Goal: Information Seeking & Learning: Learn about a topic

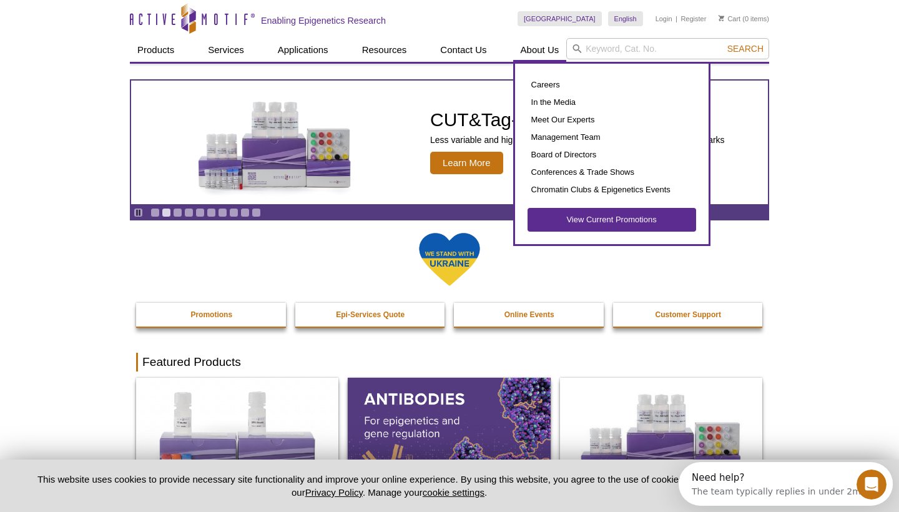
click at [538, 49] on link "About Us" at bounding box center [540, 50] width 54 height 24
click at [555, 82] on link "Careers" at bounding box center [611, 84] width 169 height 17
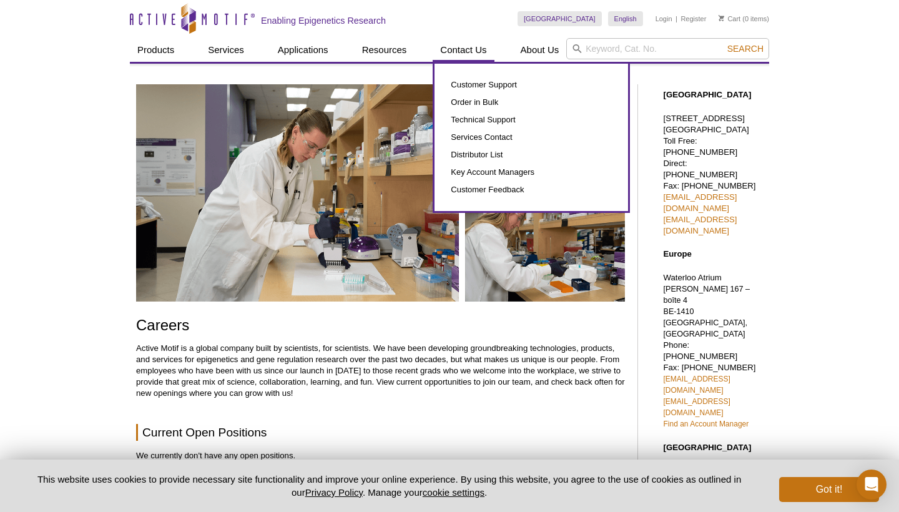
click at [469, 47] on link "Contact Us" at bounding box center [463, 50] width 61 height 24
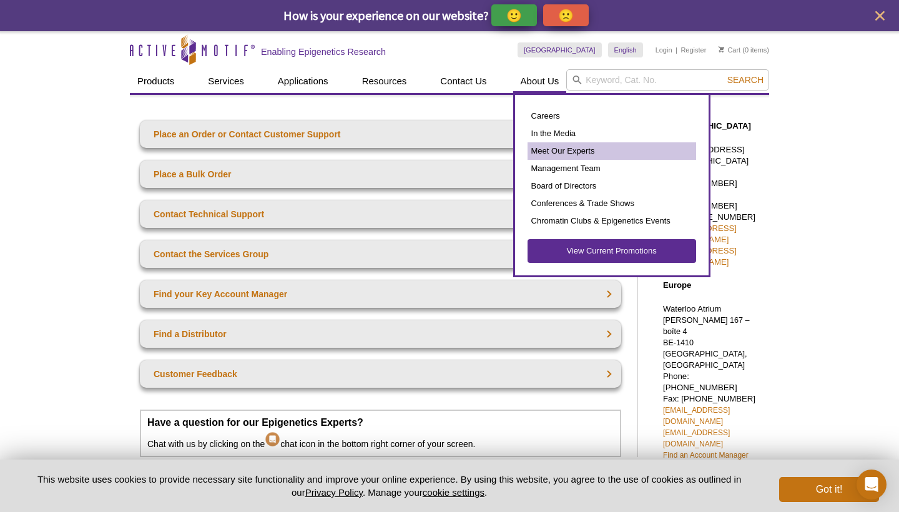
click at [557, 149] on link "Meet Our Experts" at bounding box center [611, 150] width 169 height 17
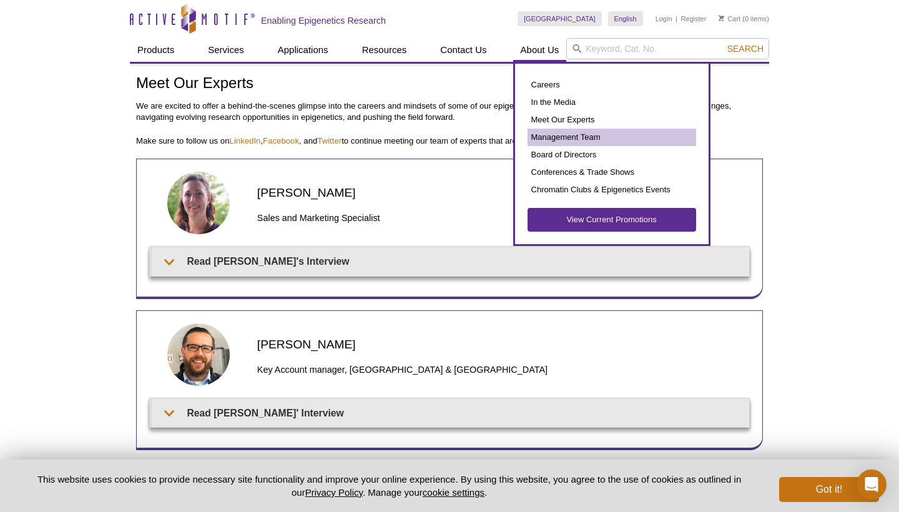
click at [557, 138] on link "Management Team" at bounding box center [611, 137] width 169 height 17
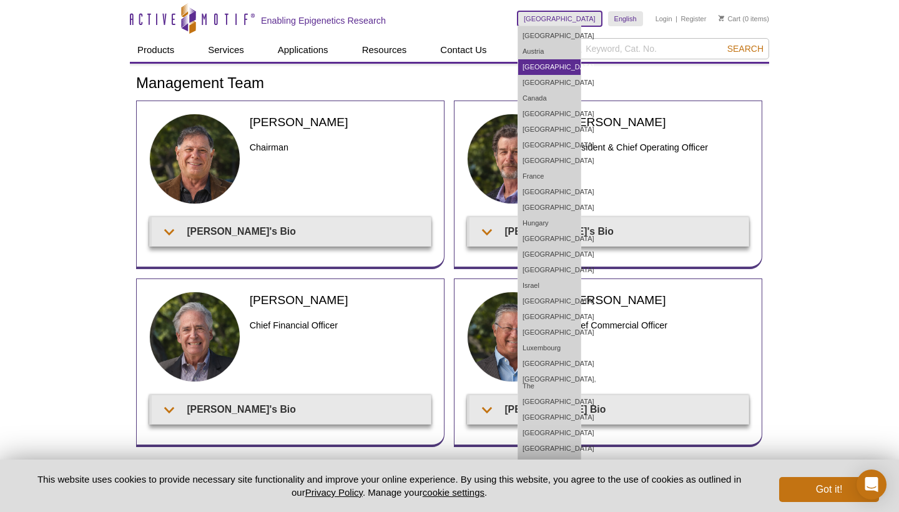
click at [568, 71] on link "[GEOGRAPHIC_DATA]" at bounding box center [549, 67] width 62 height 16
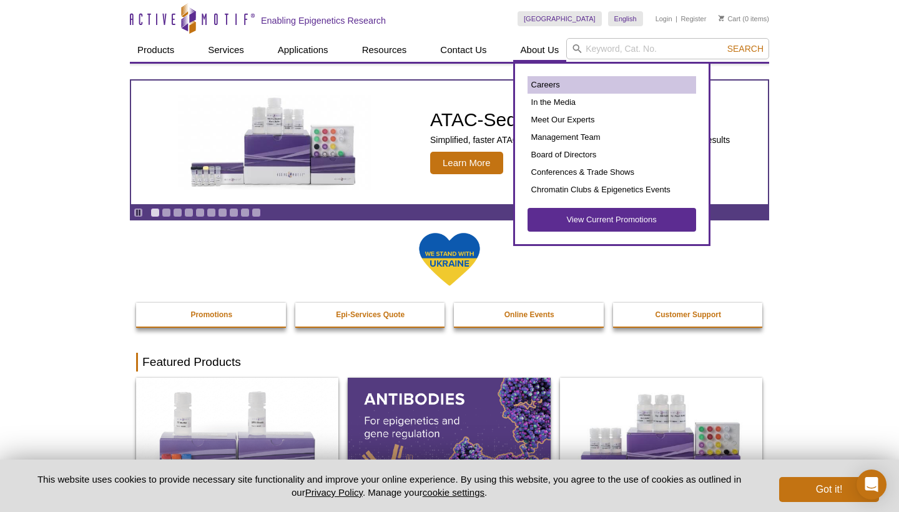
click at [552, 82] on link "Careers" at bounding box center [611, 84] width 169 height 17
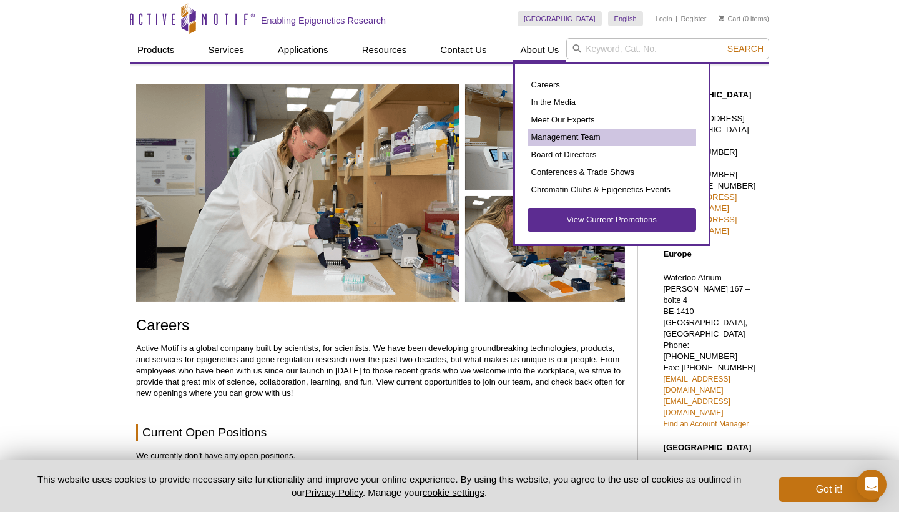
click at [552, 135] on link "Management Team" at bounding box center [611, 137] width 169 height 17
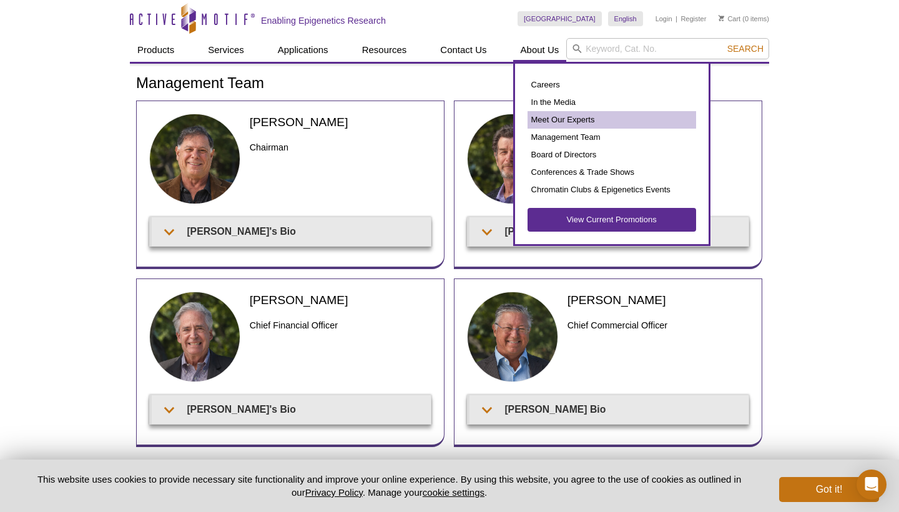
click at [554, 122] on link "Meet Our Experts" at bounding box center [611, 119] width 169 height 17
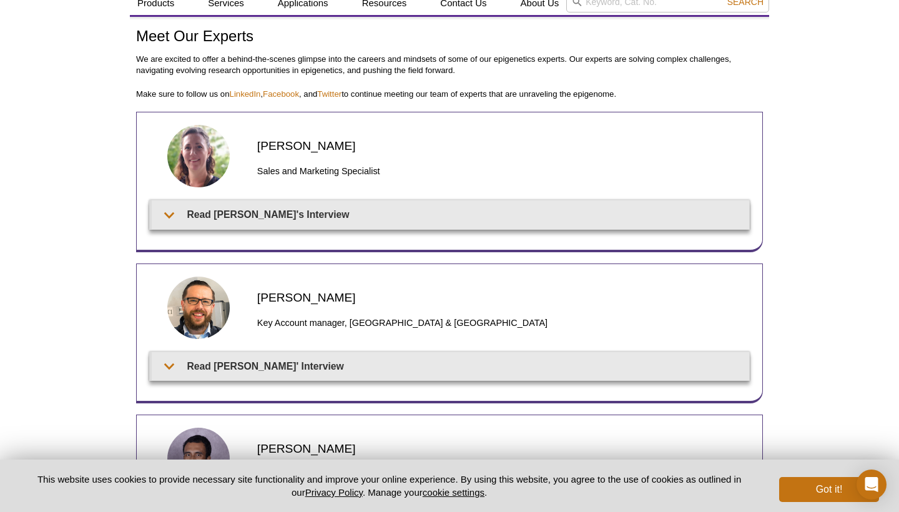
scroll to position [42, 0]
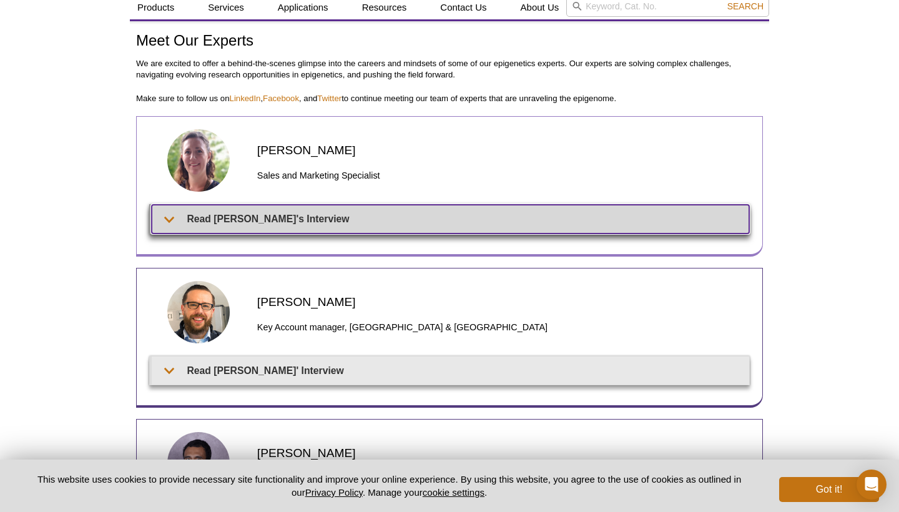
click at [203, 222] on summary "Read Anne-Sophie's Interview" at bounding box center [450, 219] width 597 height 28
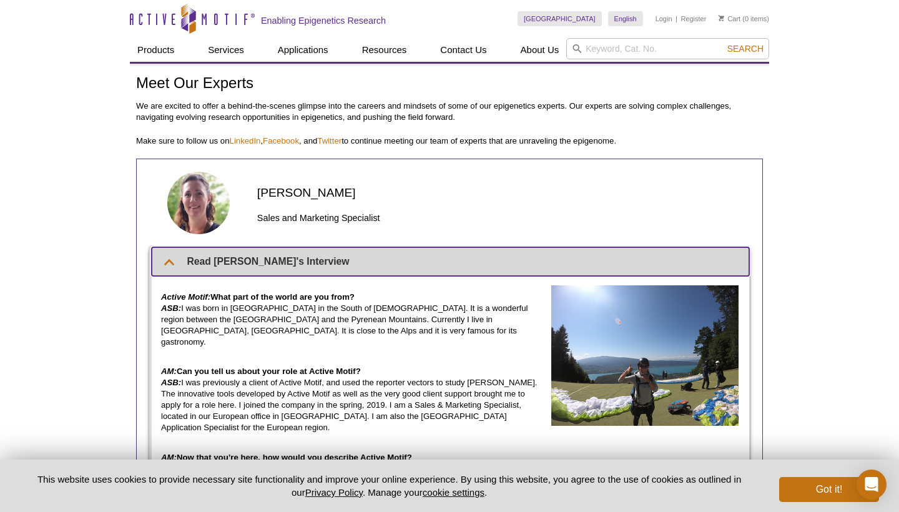
scroll to position [0, 0]
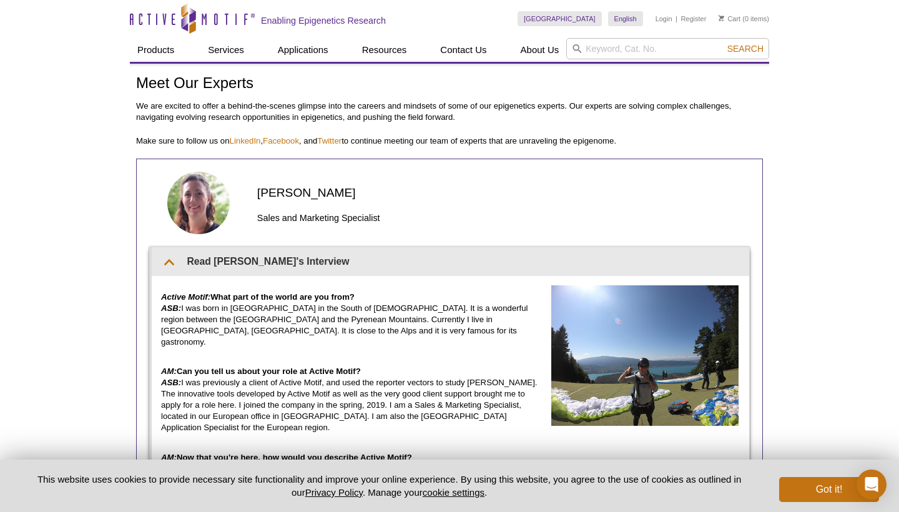
click at [183, 29] on icon at bounding box center [184, 23] width 7 height 16
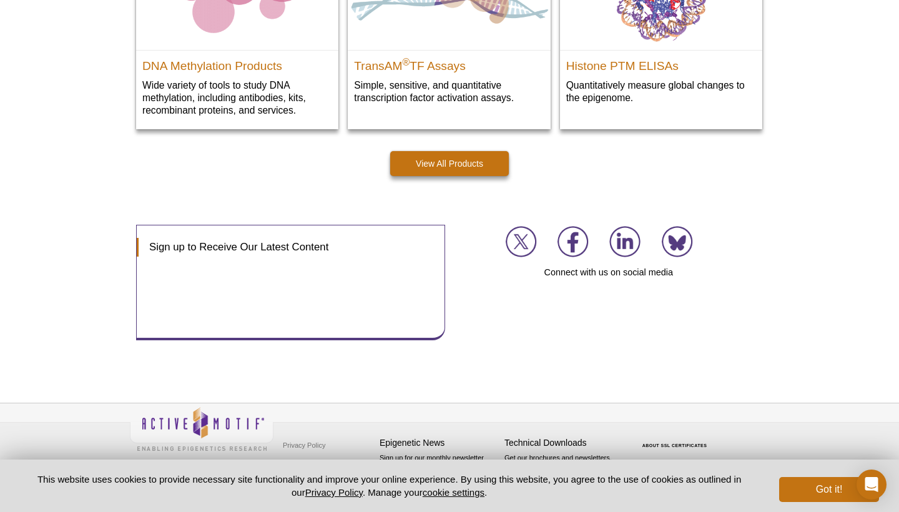
scroll to position [1838, 0]
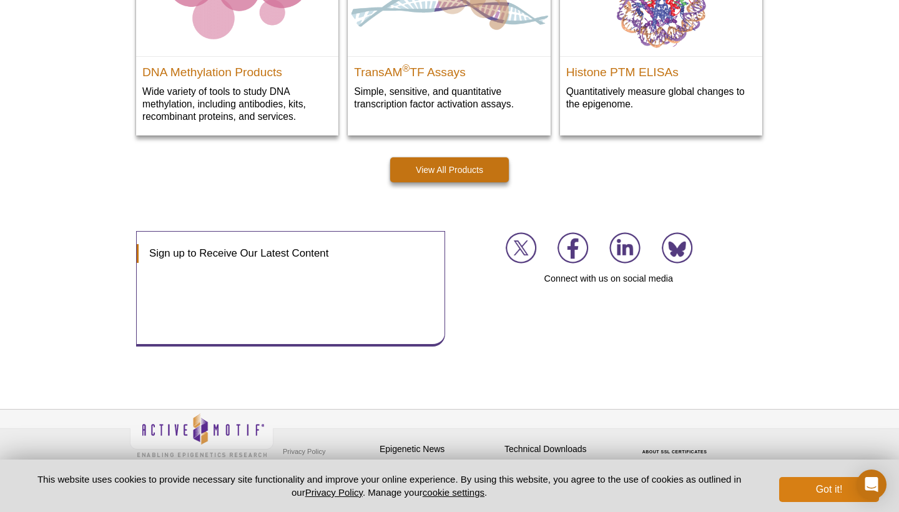
click at [811, 489] on button "Got it!" at bounding box center [829, 489] width 100 height 25
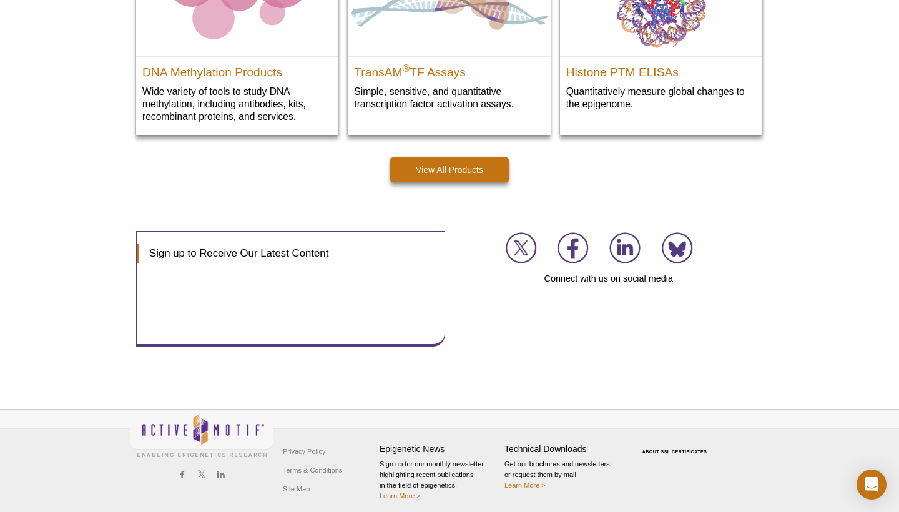
click at [221, 474] on icon at bounding box center [220, 474] width 7 height 7
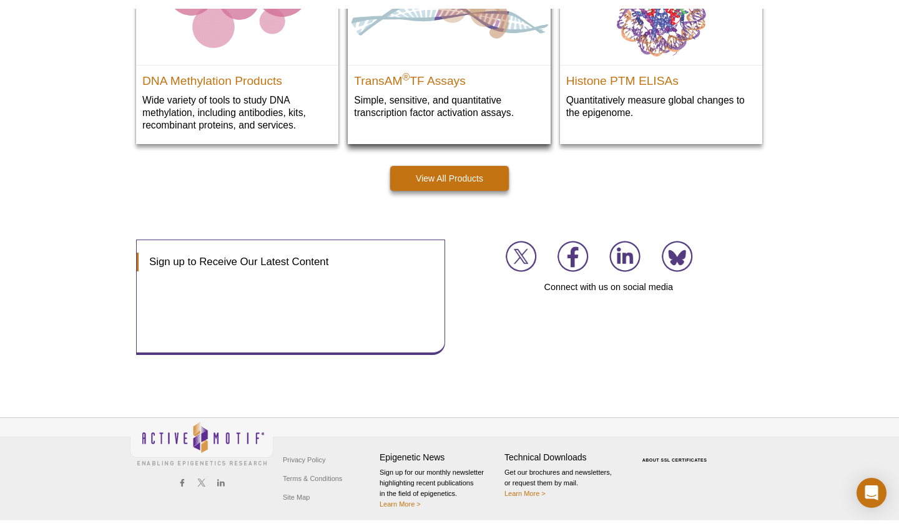
scroll to position [1827, 0]
